Goal: Navigation & Orientation: Find specific page/section

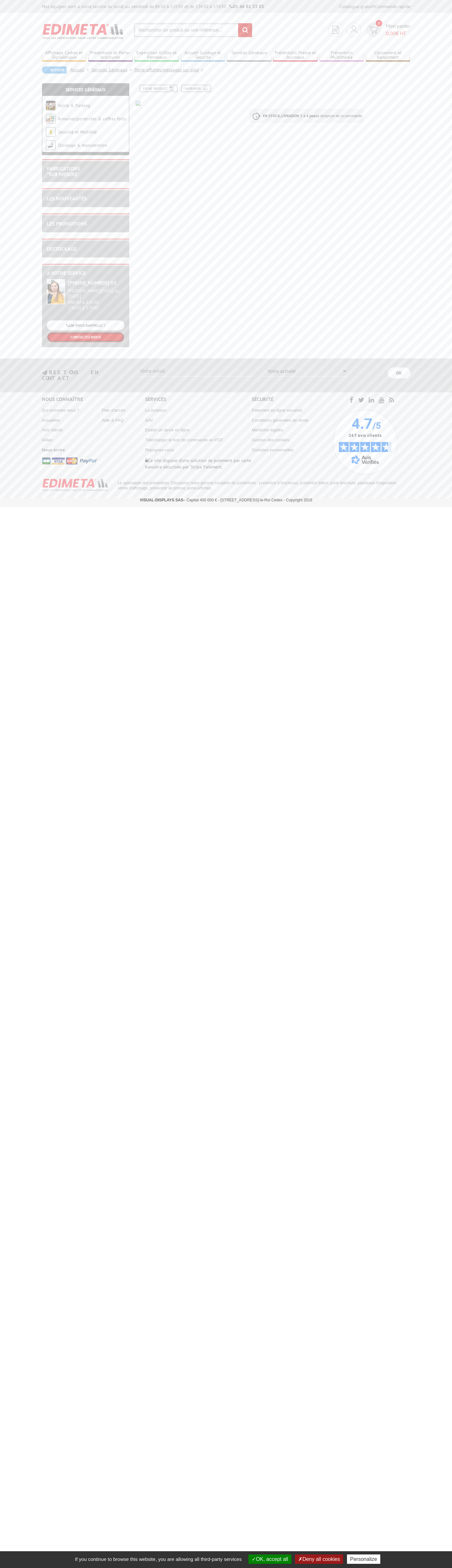
click at [85, 333] on link "CONTACTEZ-NOUS" at bounding box center [85, 337] width 78 height 10
click at [267, 1559] on button "OK, accept all" at bounding box center [269, 1559] width 43 height 9
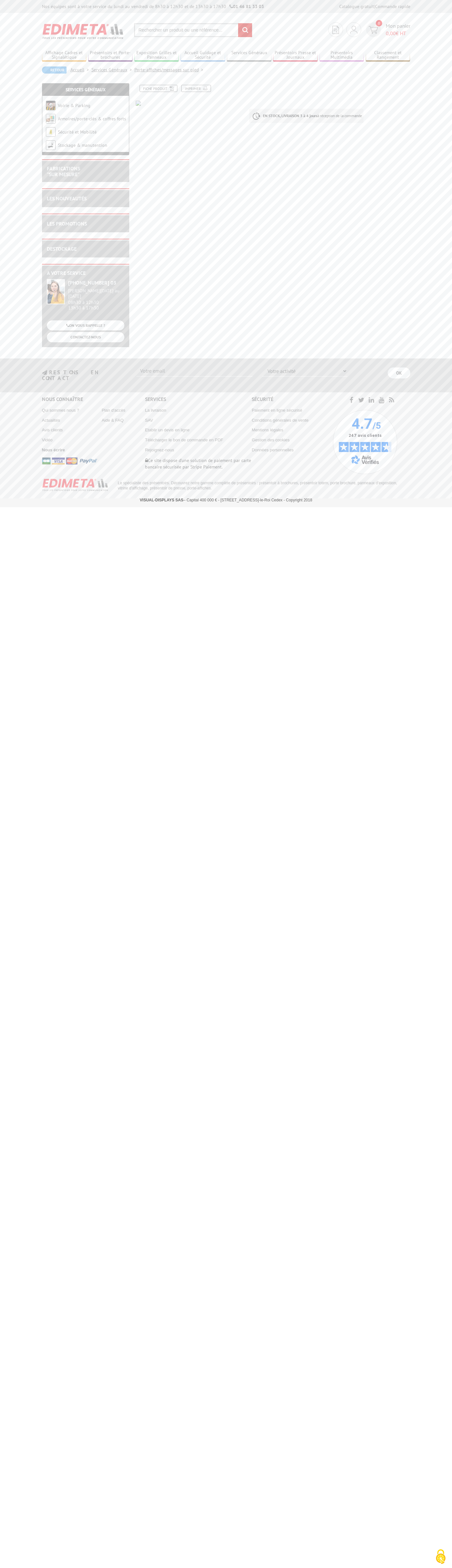
click at [394, 3] on div "Nos équipes sont à votre service du lundi au vendredi de 8h30 à 12h30 et de 13h…" at bounding box center [226, 6] width 452 height 13
click at [444, 507] on html "Nos équipes sont à votre service du lundi au vendredi de 8h30 à 12h30 et de 13h…" at bounding box center [226, 253] width 452 height 507
click at [3, 507] on html "Nos équipes sont à votre service du lundi au vendredi de 8h30 à 12h30 et de 13h…" at bounding box center [226, 253] width 452 height 507
click at [29, 507] on html "Nos équipes sont à votre service du lundi au vendredi de 8h30 à 12h30 et de 13h…" at bounding box center [226, 253] width 452 height 507
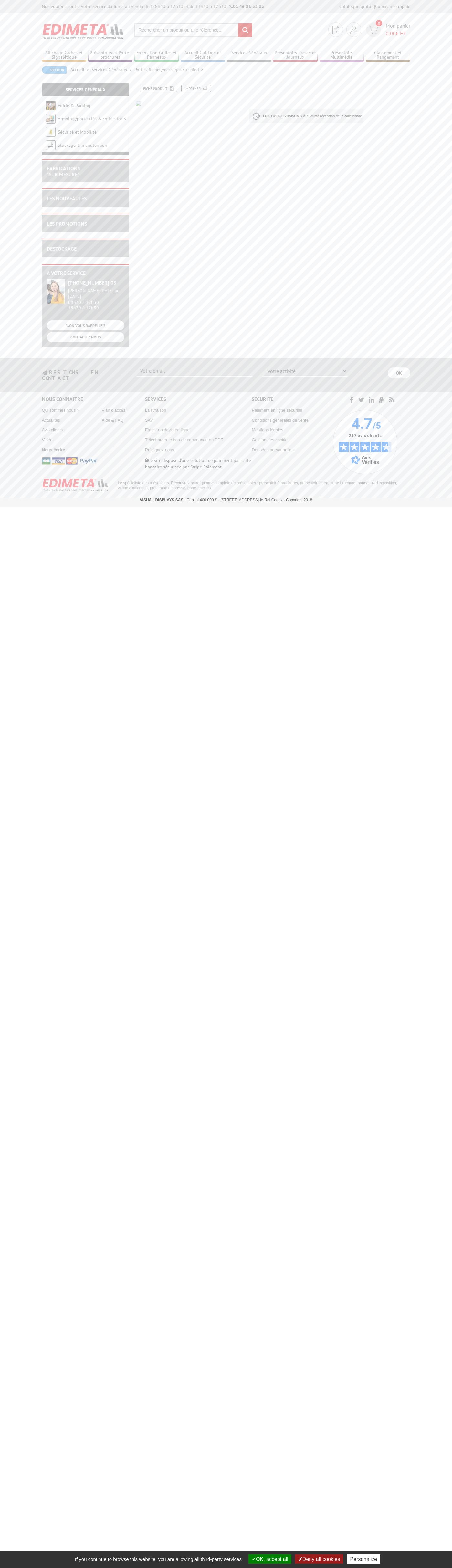
click at [267, 1559] on button "OK, accept all" at bounding box center [269, 1559] width 43 height 9
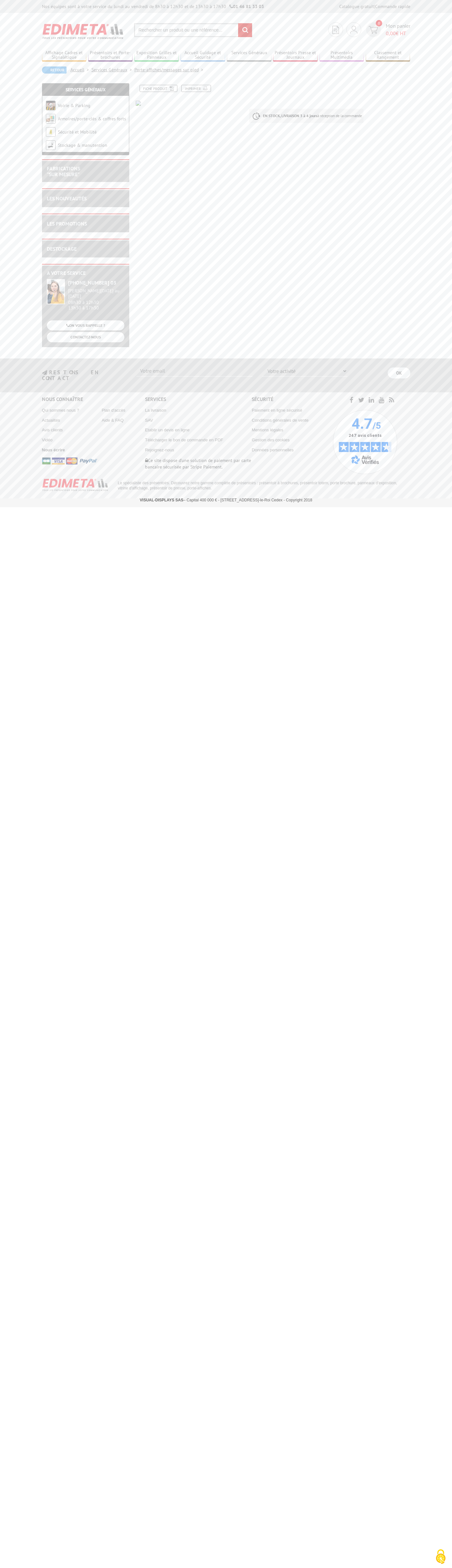
click at [85, 132] on link "Sécurité et Mobilité" at bounding box center [77, 131] width 38 height 6
click at [85, 226] on link "LES PROMOTIONS" at bounding box center [67, 224] width 40 height 7
click at [97, 2] on div "Nos équipes sont à votre service du lundi au vendredi de 8h30 à 12h30 et de 13h…" at bounding box center [226, 6] width 452 height 13
click at [447, 277] on body "Nos équipes sont à votre service du lundi au vendredi de 8h30 à 12h30 et de 13h…" at bounding box center [226, 253] width 452 height 507
click at [141, 507] on html "Nos équipes sont à votre service du lundi au vendredi de 8h30 à 12h30 et de 13h…" at bounding box center [226, 253] width 452 height 507
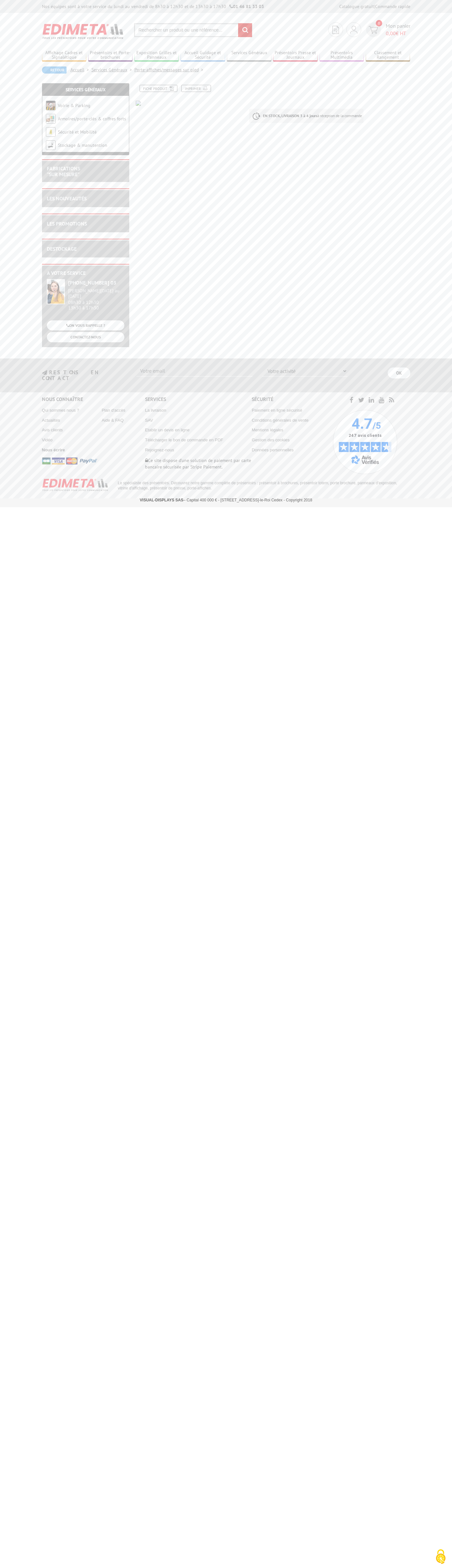
click at [14, 507] on html "Nos équipes sont à votre service du lundi au vendredi de 8h30 à 12h30 et de 13h…" at bounding box center [226, 253] width 452 height 507
click at [85, 119] on link "Armoires/porte-clés & coffres forts" at bounding box center [92, 118] width 68 height 6
click at [85, 201] on link "LES NOUVEAUTÉS" at bounding box center [67, 199] width 40 height 7
